Goal: Task Accomplishment & Management: Manage account settings

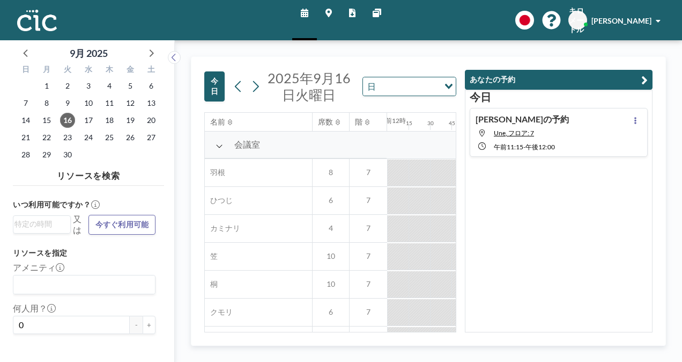
scroll to position [793, 858]
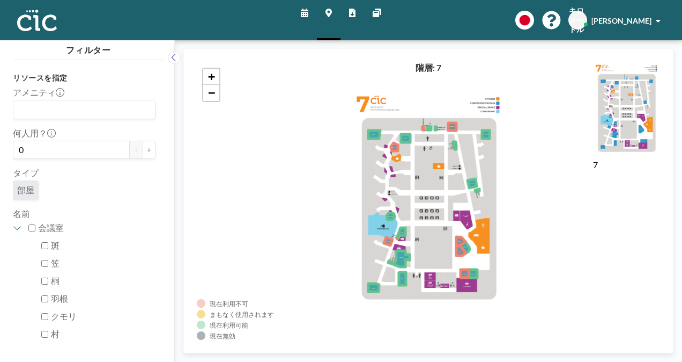
click at [303, 11] on icon at bounding box center [305, 13] width 8 height 9
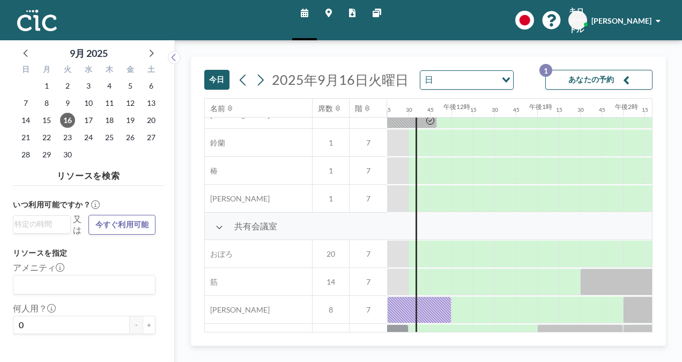
scroll to position [793, 966]
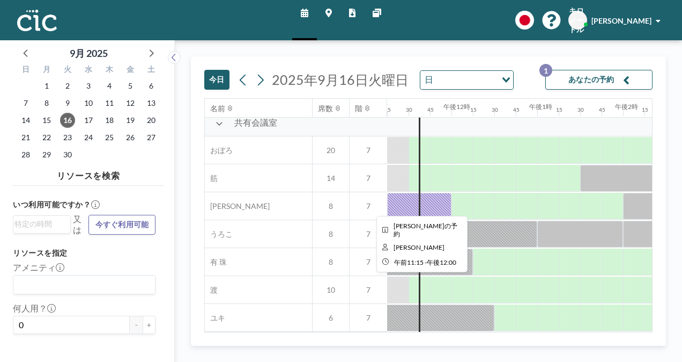
click at [446, 200] on div at bounding box center [419, 206] width 64 height 27
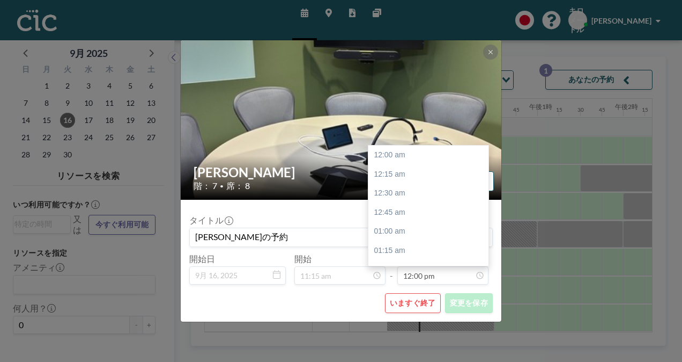
scroll to position [917, 0]
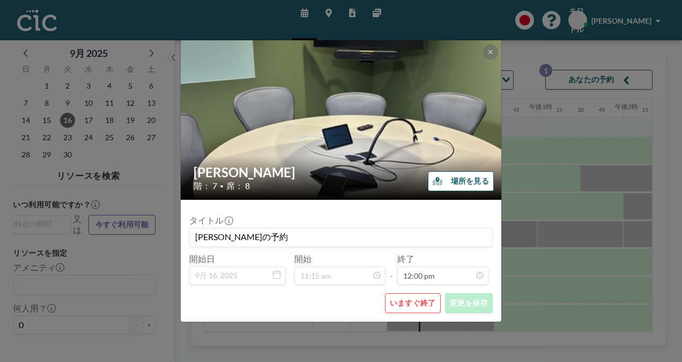
click at [421, 301] on button "いますぐ終了" at bounding box center [413, 303] width 56 height 20
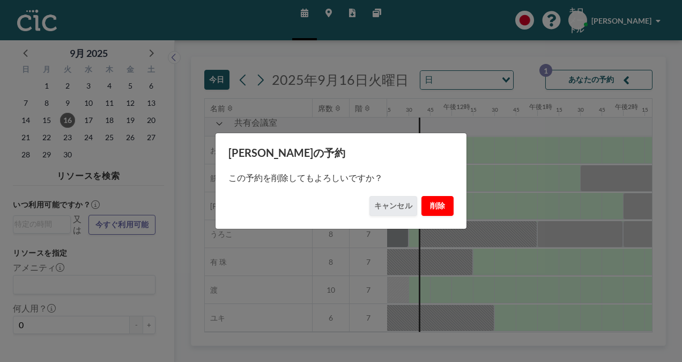
click at [428, 208] on button "削除" at bounding box center [438, 206] width 32 height 20
